Goal: Information Seeking & Learning: Learn about a topic

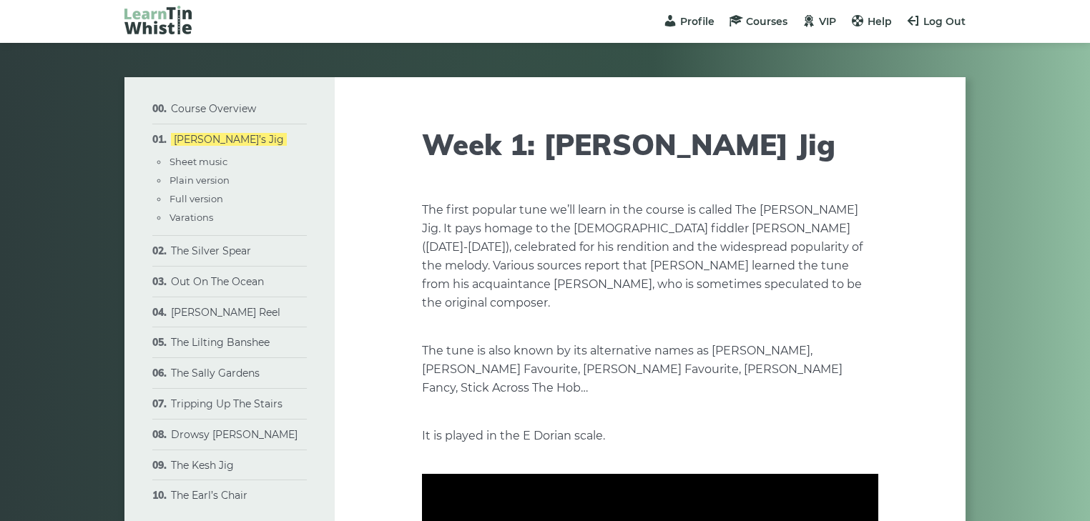
click at [814, 157] on h1 "Week 1: Morrison’s Jig" at bounding box center [650, 144] width 456 height 34
click at [207, 433] on link "Drowsy [PERSON_NAME]" at bounding box center [234, 434] width 127 height 13
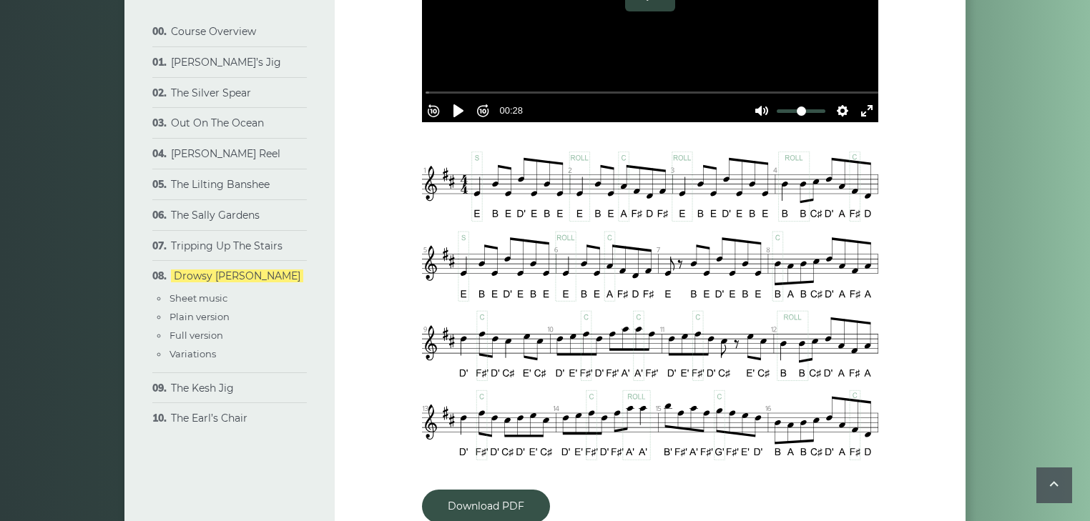
scroll to position [617, 0]
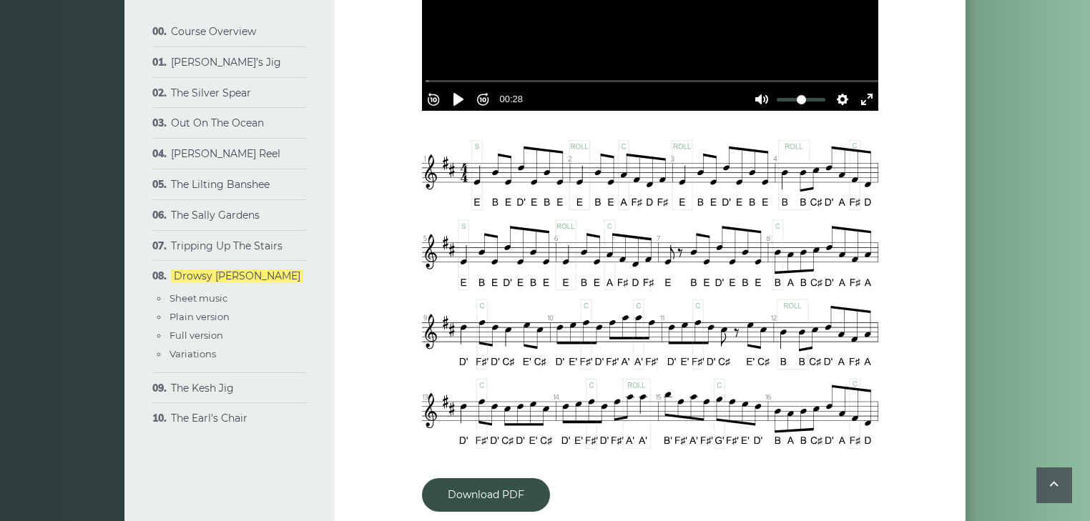
click at [217, 386] on link "The Kesh Jig" at bounding box center [202, 388] width 63 height 13
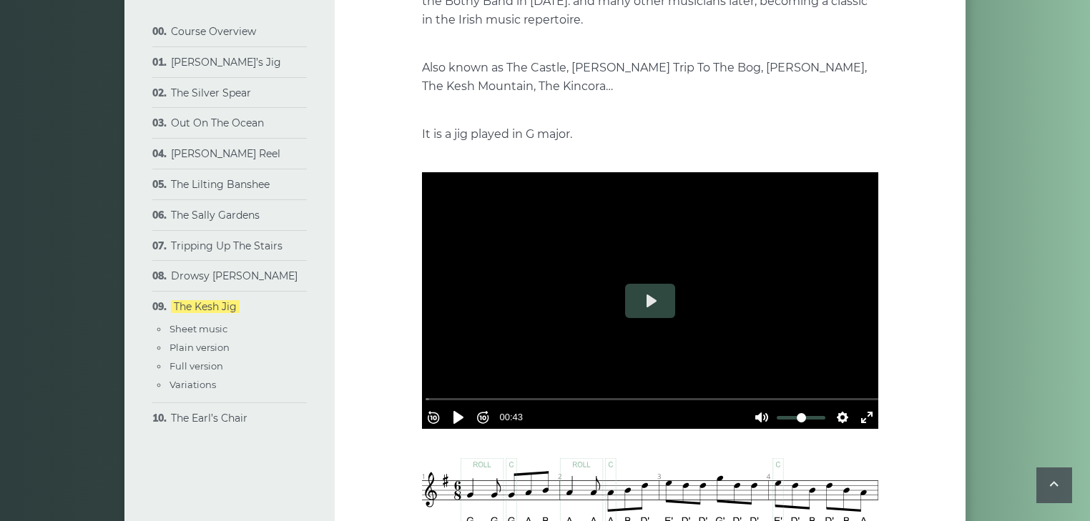
scroll to position [238, 0]
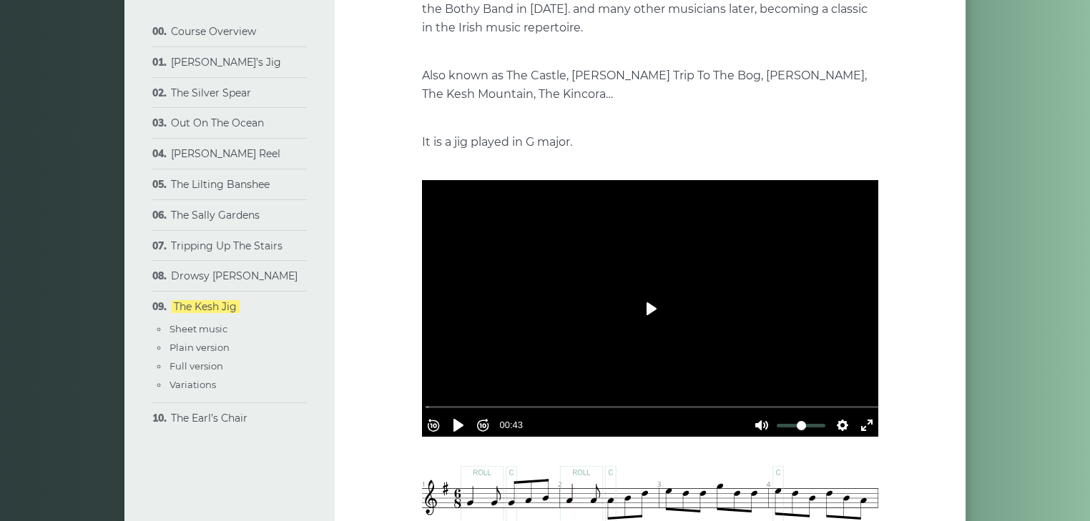
click at [651, 312] on button "Play" at bounding box center [650, 309] width 50 height 34
type input "***"
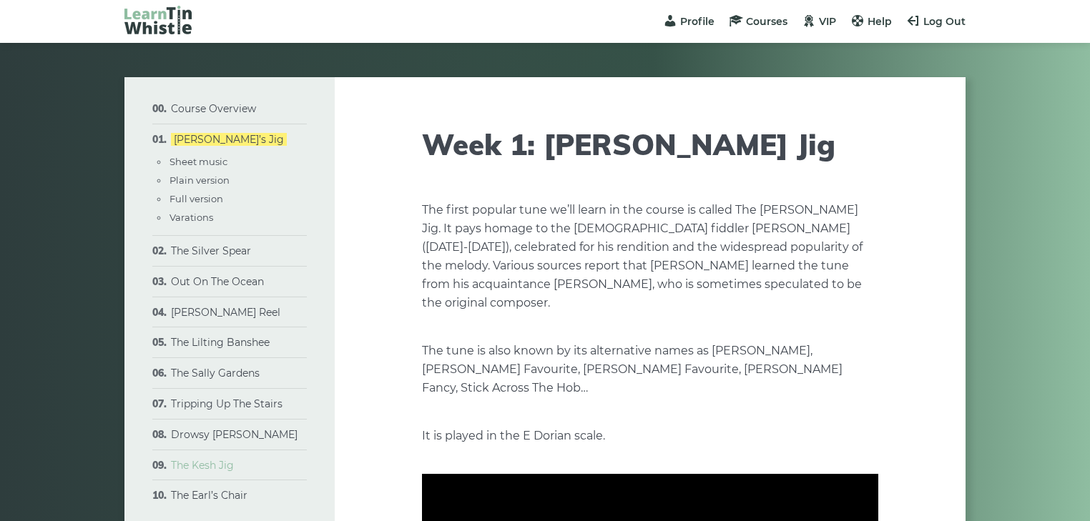
click at [222, 463] on link "The Kesh Jig" at bounding box center [202, 465] width 63 height 13
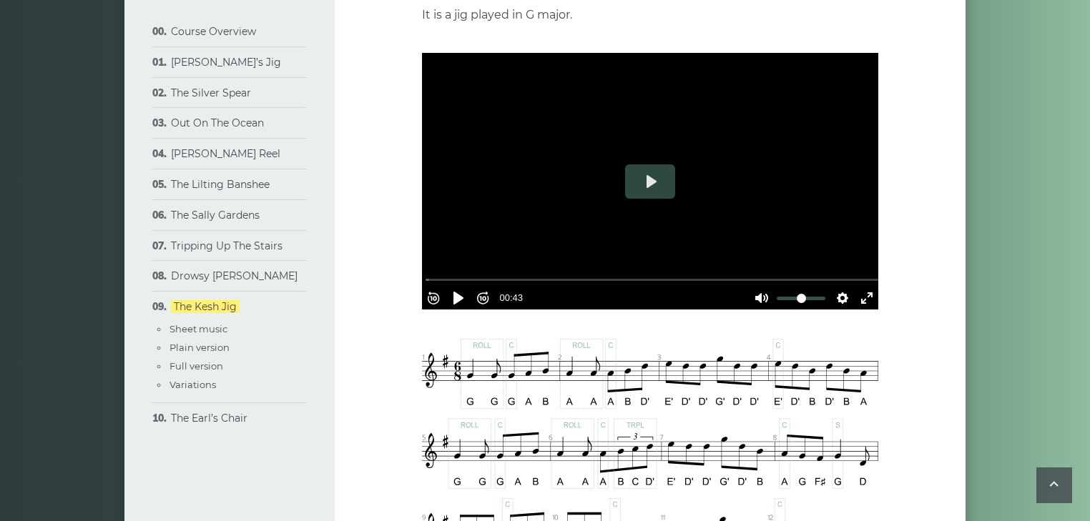
scroll to position [337, 0]
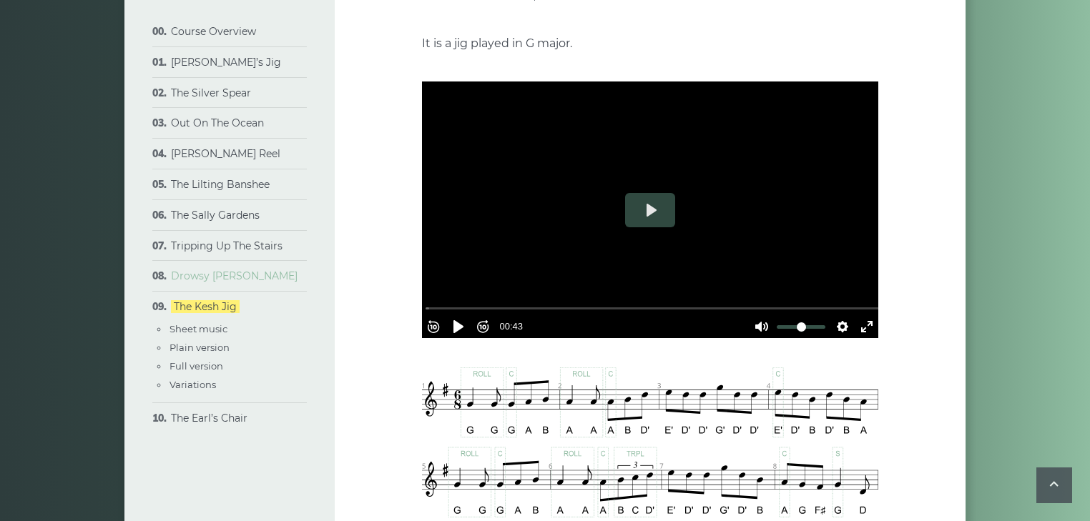
click at [237, 272] on link "Drowsy [PERSON_NAME]" at bounding box center [234, 276] width 127 height 13
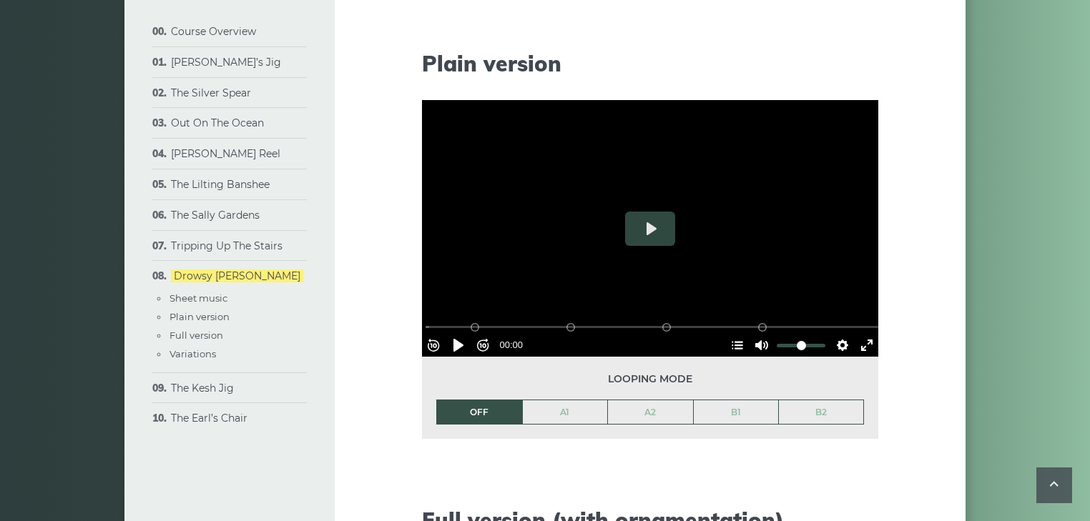
scroll to position [1158, 0]
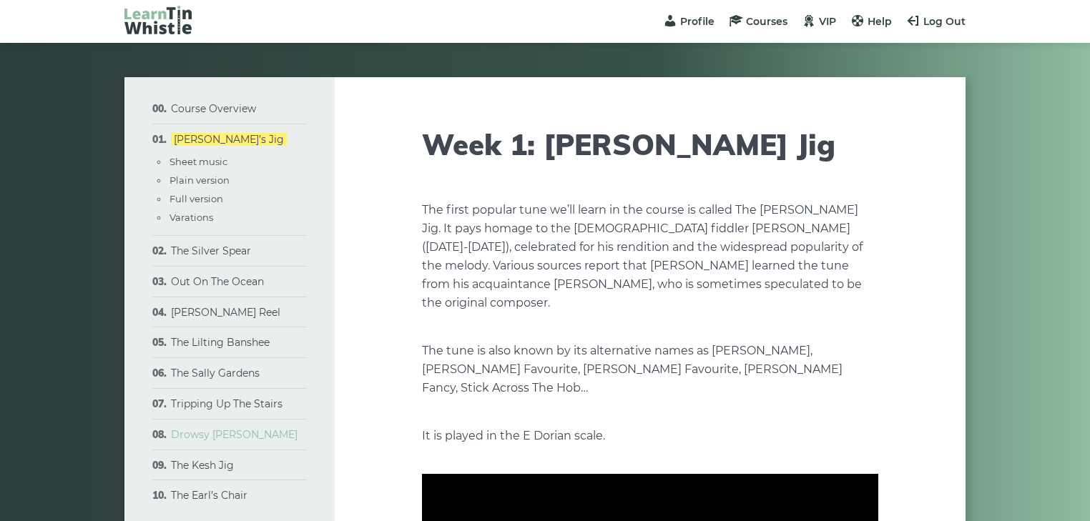
click at [228, 430] on link "Drowsy [PERSON_NAME]" at bounding box center [234, 434] width 127 height 13
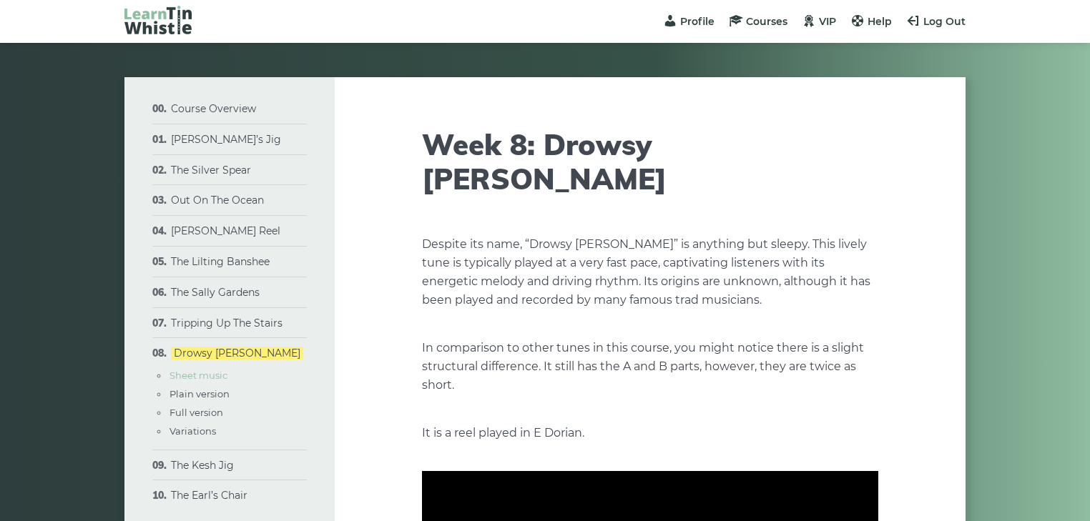
click at [214, 374] on link "Sheet music" at bounding box center [198, 375] width 58 height 11
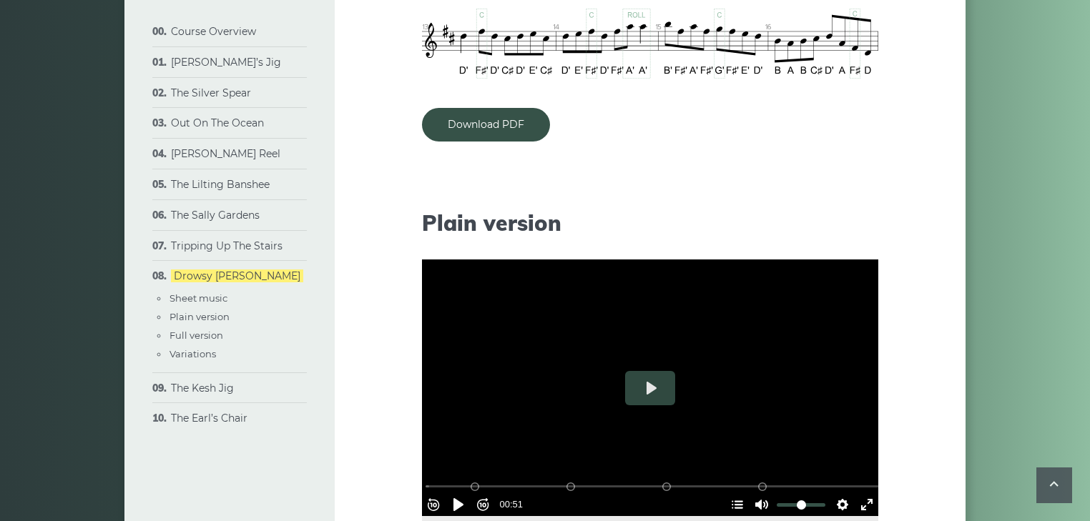
scroll to position [980, 0]
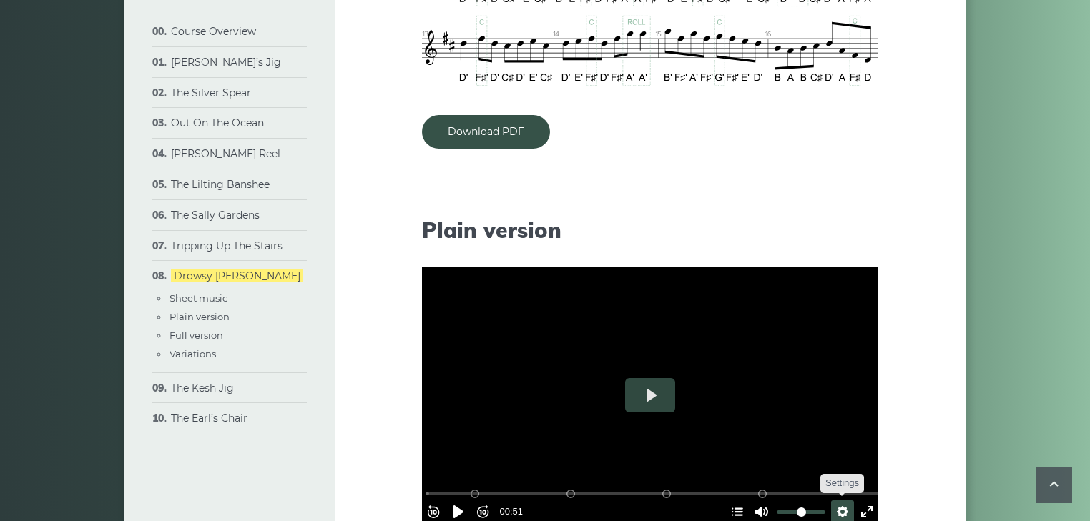
click at [835, 500] on button "Settings" at bounding box center [842, 511] width 23 height 23
click at [765, 469] on span "Speed Normal" at bounding box center [795, 477] width 71 height 16
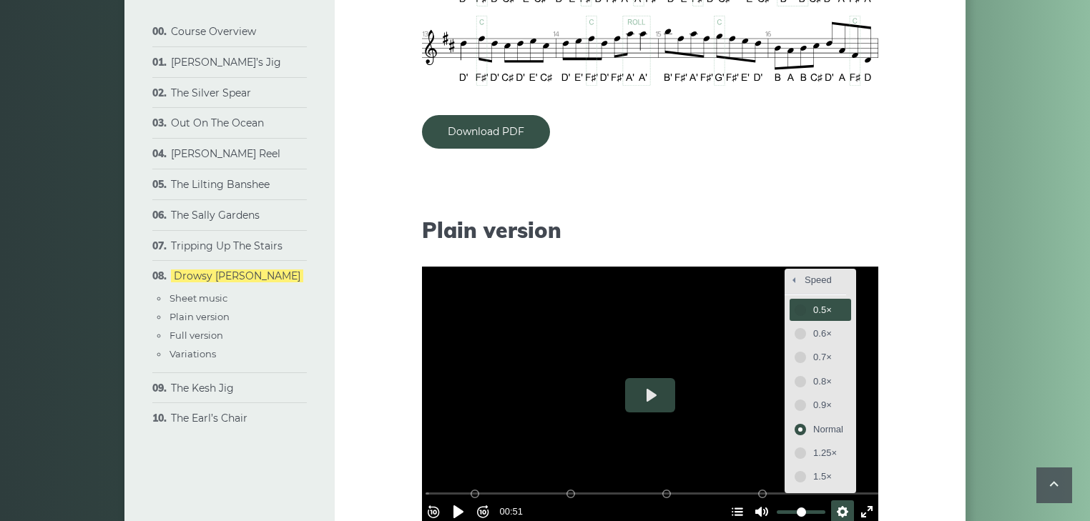
click at [823, 302] on span "0.5×" at bounding box center [828, 310] width 30 height 16
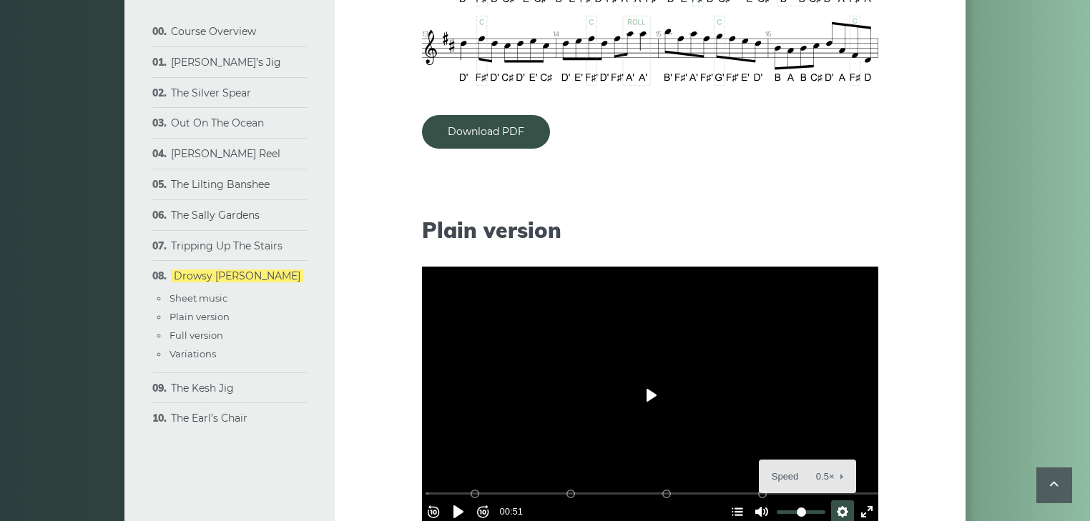
click at [646, 378] on button "Play" at bounding box center [650, 395] width 50 height 34
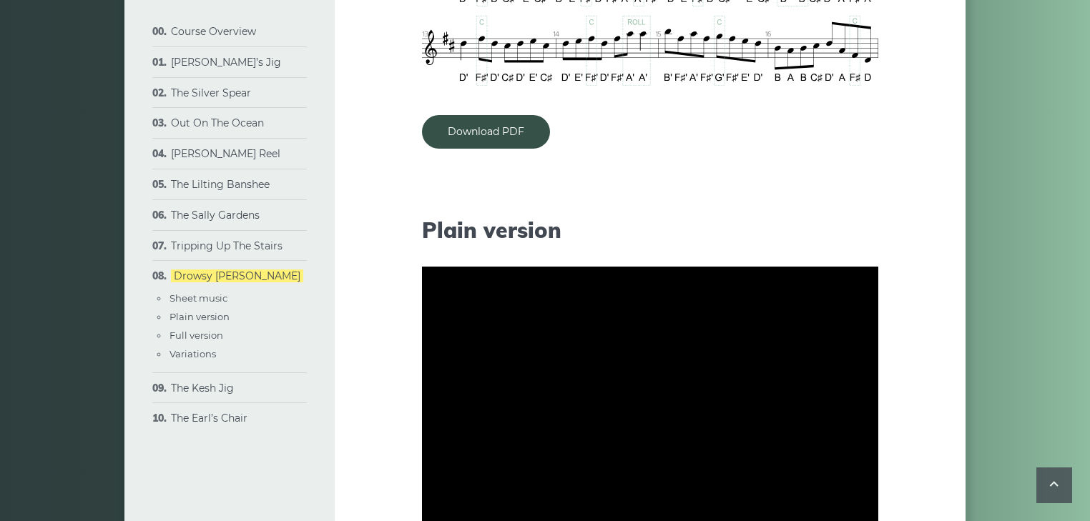
type input "***"
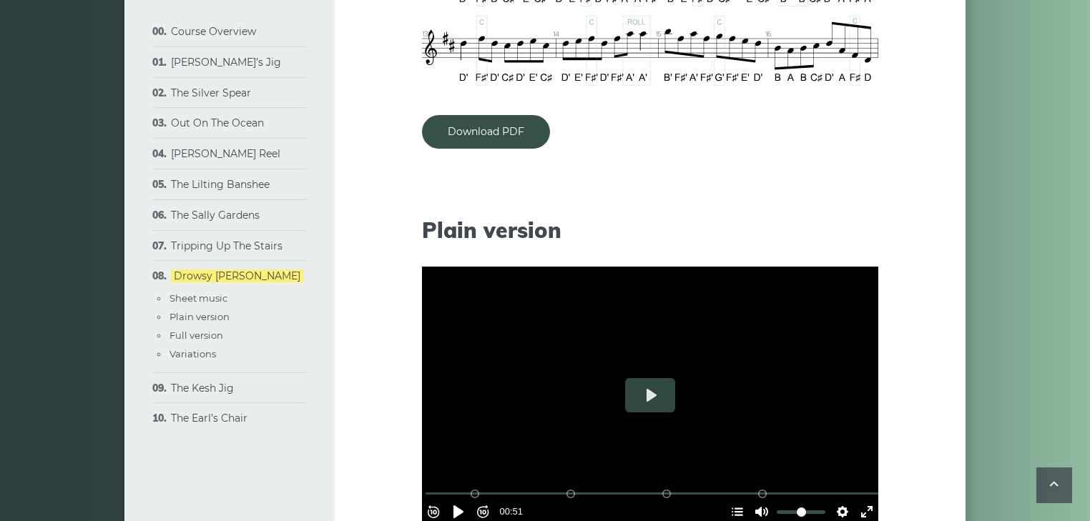
click at [688, 115] on div "Download PDF" at bounding box center [650, 132] width 456 height 34
